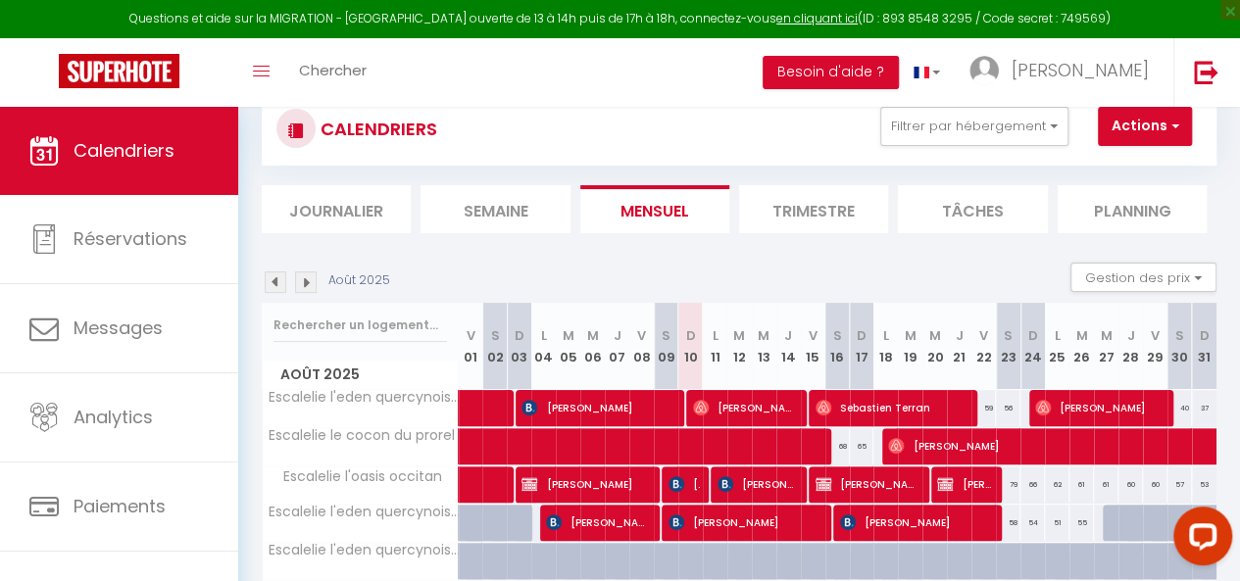
scroll to position [187, 0]
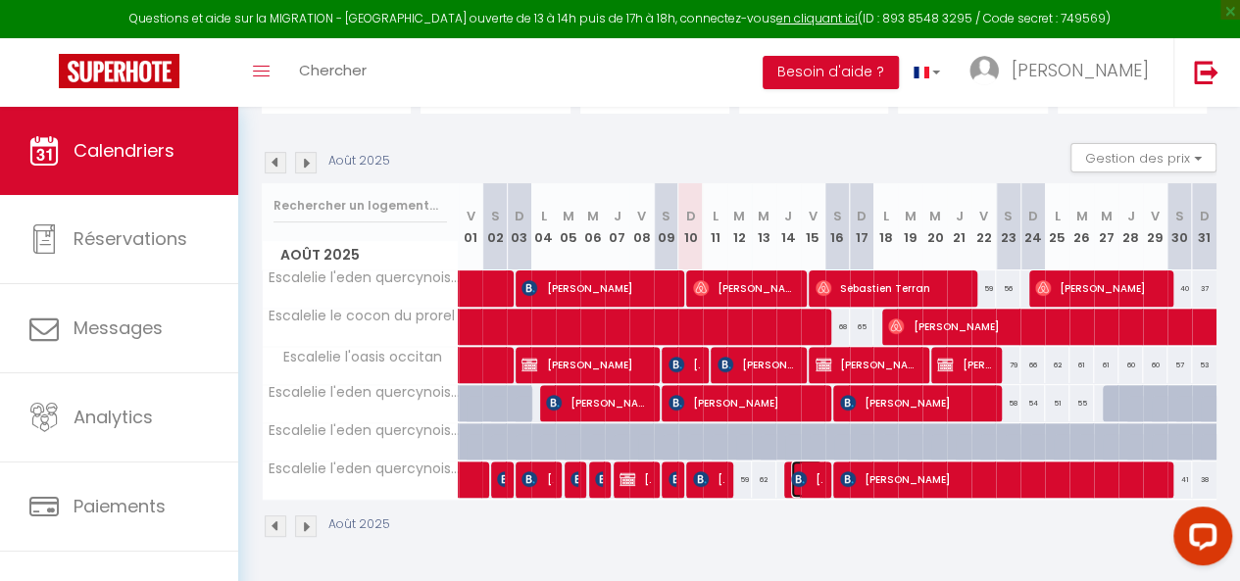
click at [797, 473] on span "[PERSON_NAME]" at bounding box center [806, 479] width 31 height 37
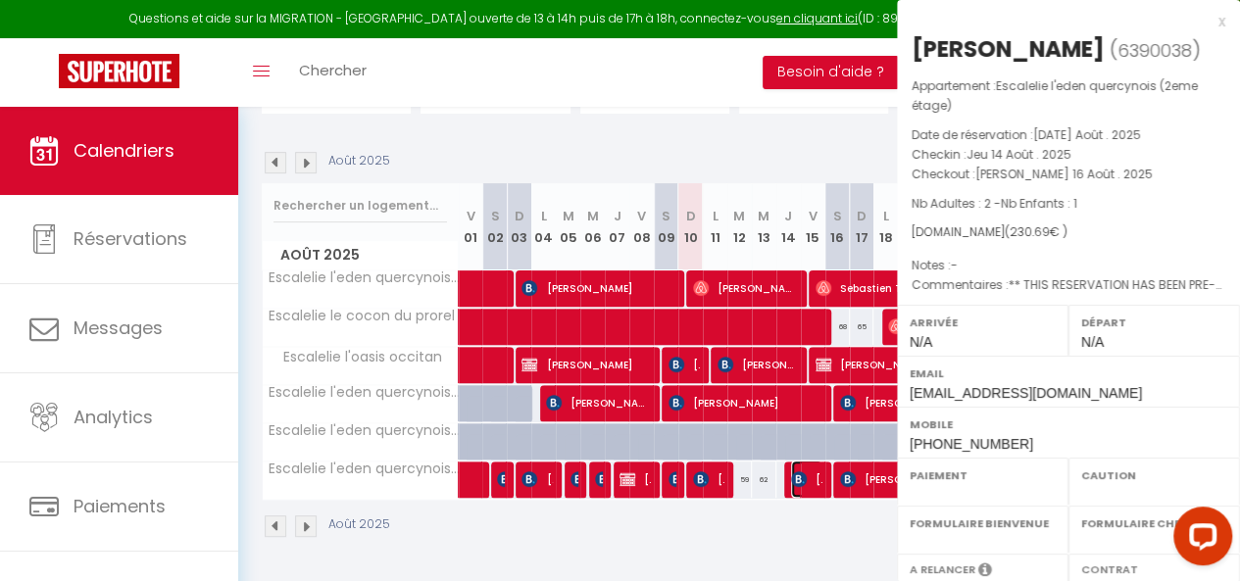
select select "OK"
select select "KO"
select select "0"
select select "1"
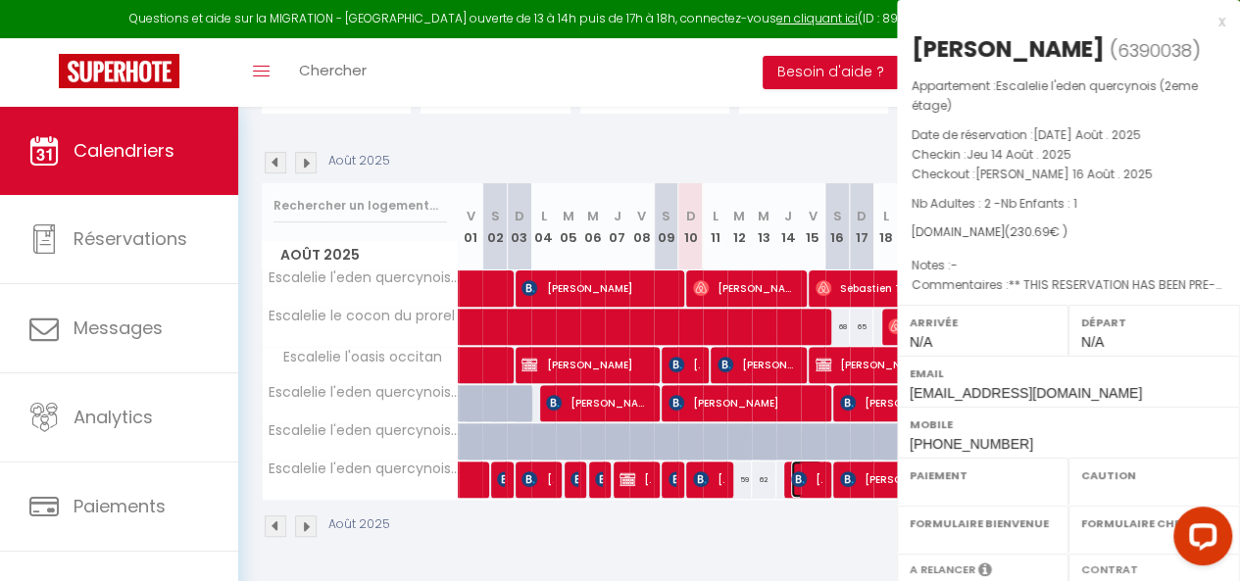
select select
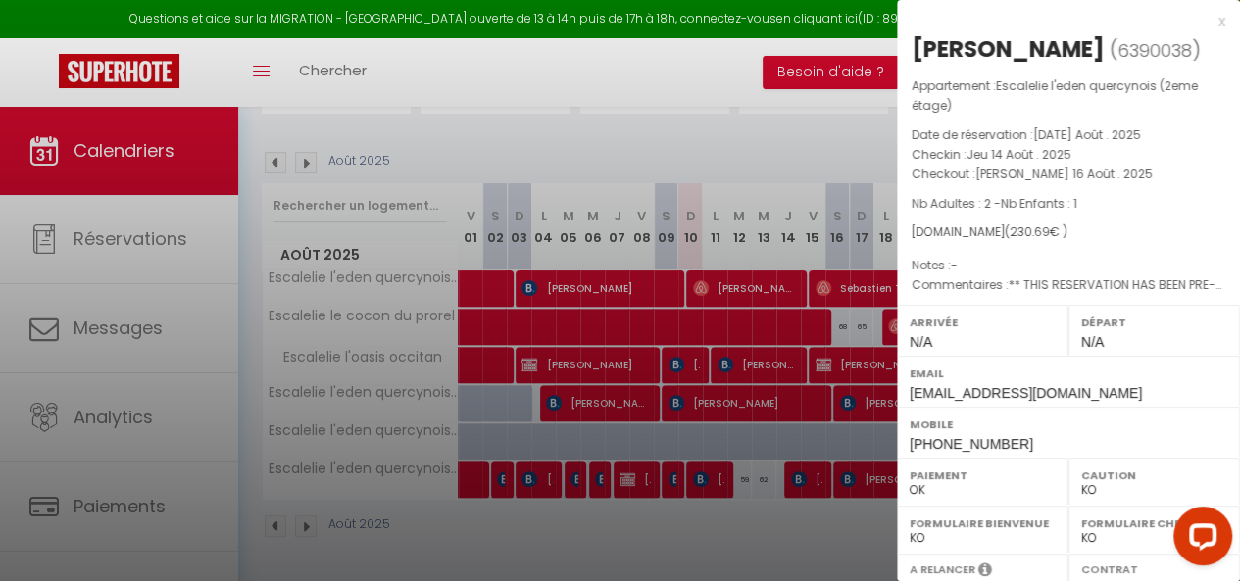
click at [1208, 23] on div "x" at bounding box center [1061, 22] width 328 height 24
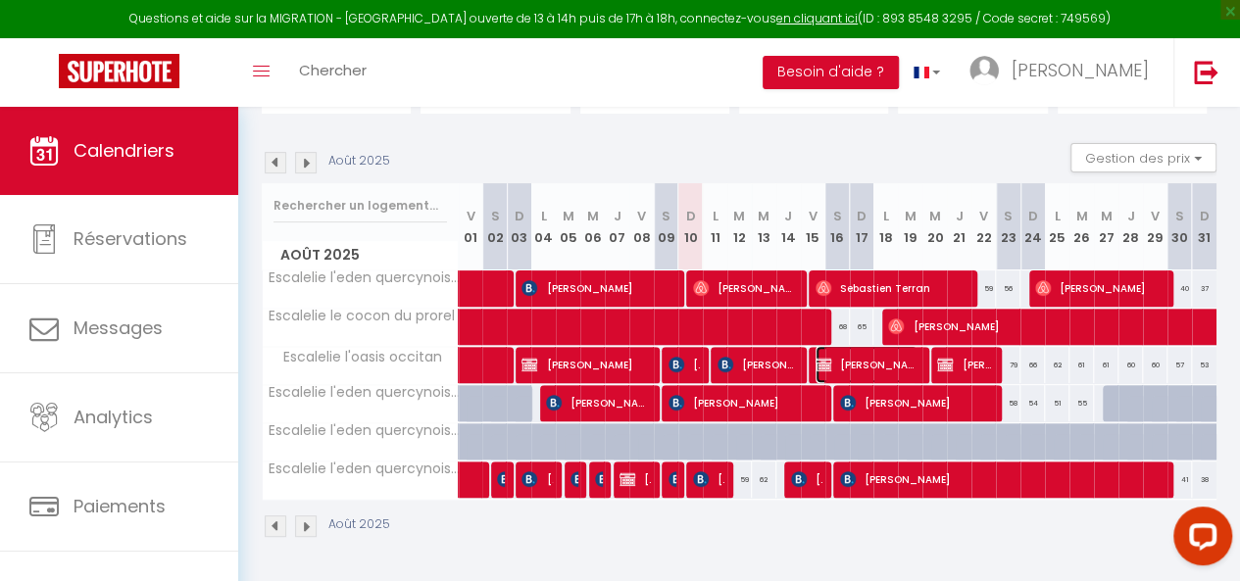
click at [834, 359] on span "[PERSON_NAME]" at bounding box center [866, 364] width 102 height 37
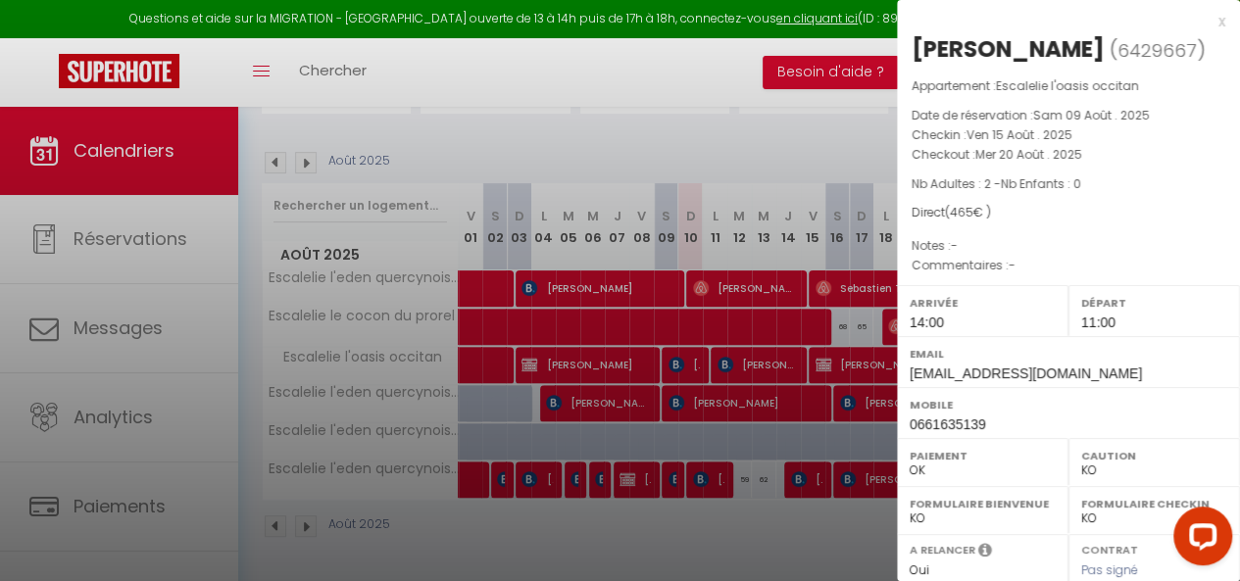
click at [1203, 25] on div "x" at bounding box center [1061, 22] width 328 height 24
